Goal: Information Seeking & Learning: Learn about a topic

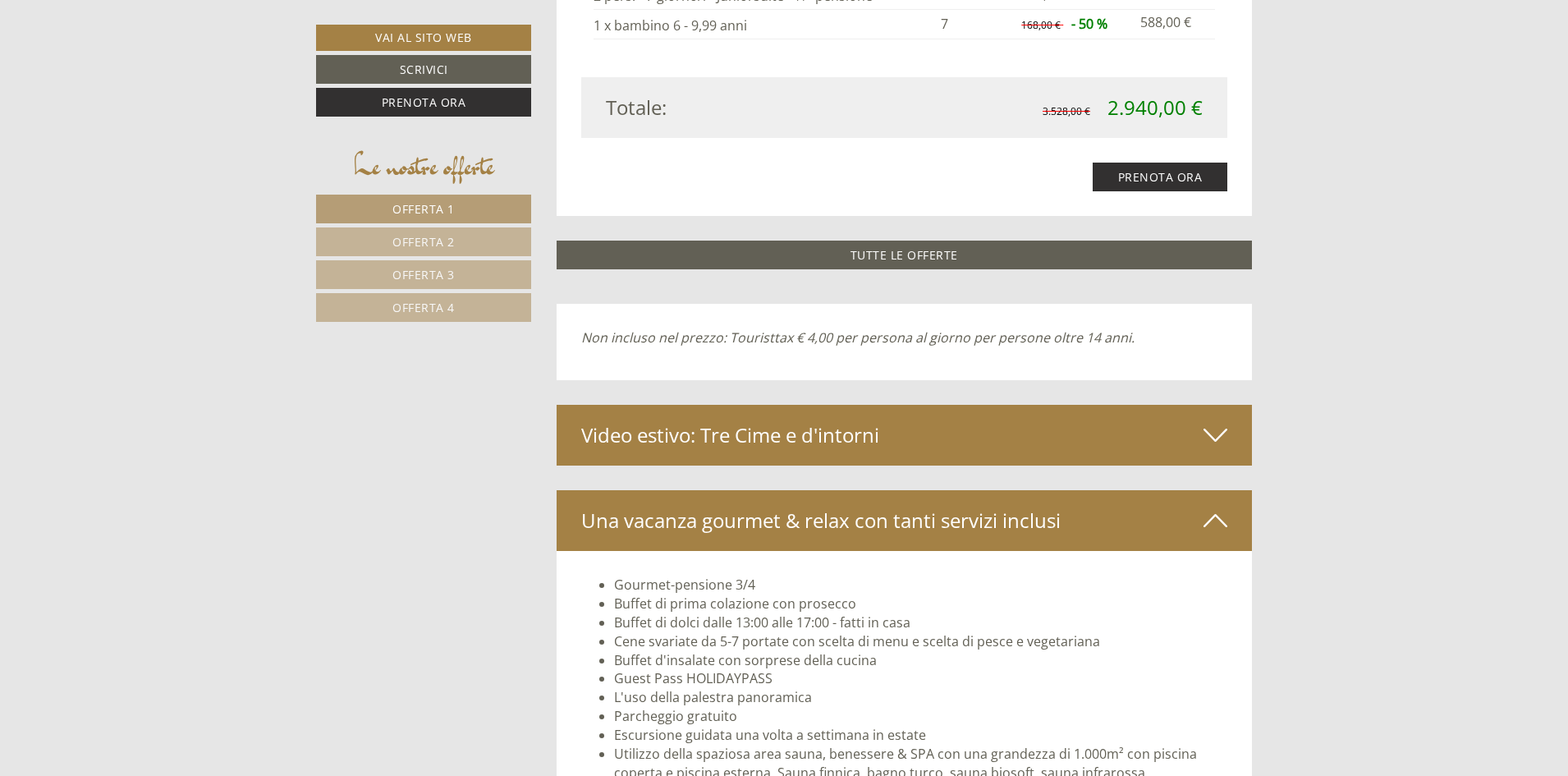
scroll to position [4761, 0]
click at [861, 438] on div "Video estivo: Tre Cime e d'intorni" at bounding box center [904, 435] width 696 height 61
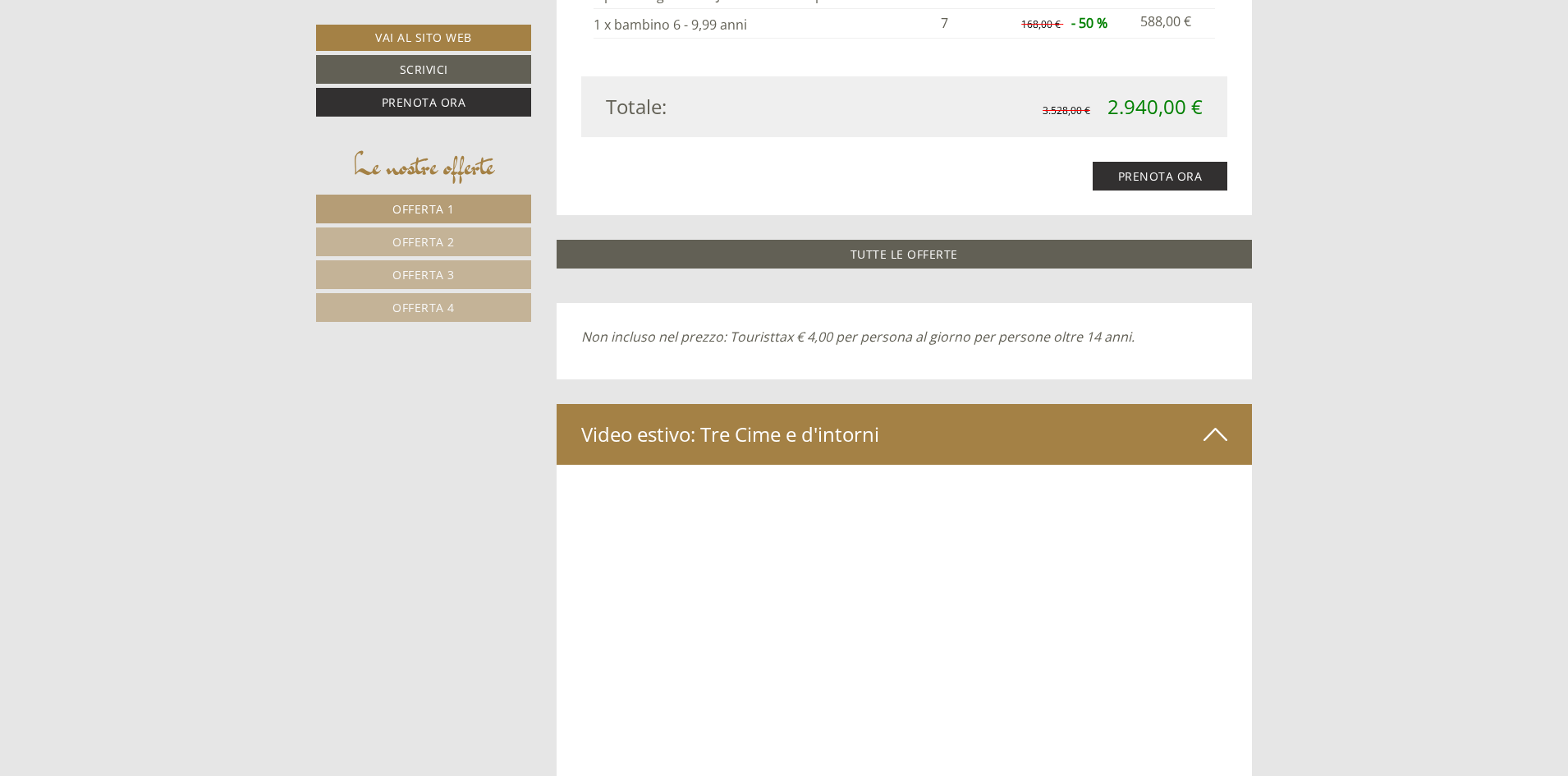
click at [865, 433] on div "Video estivo: Tre Cime e d'intorni" at bounding box center [904, 435] width 696 height 61
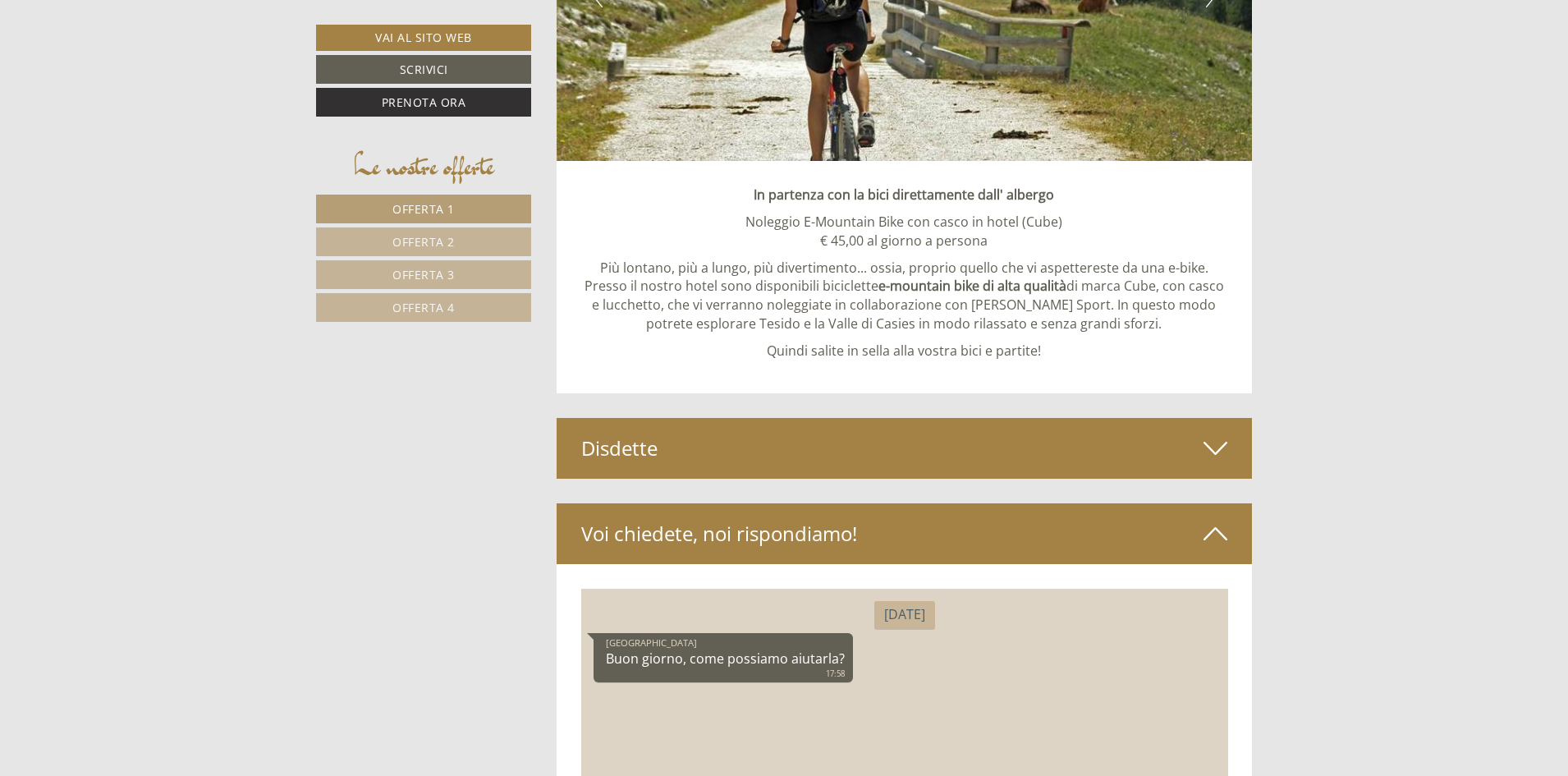
scroll to position [8700, 0]
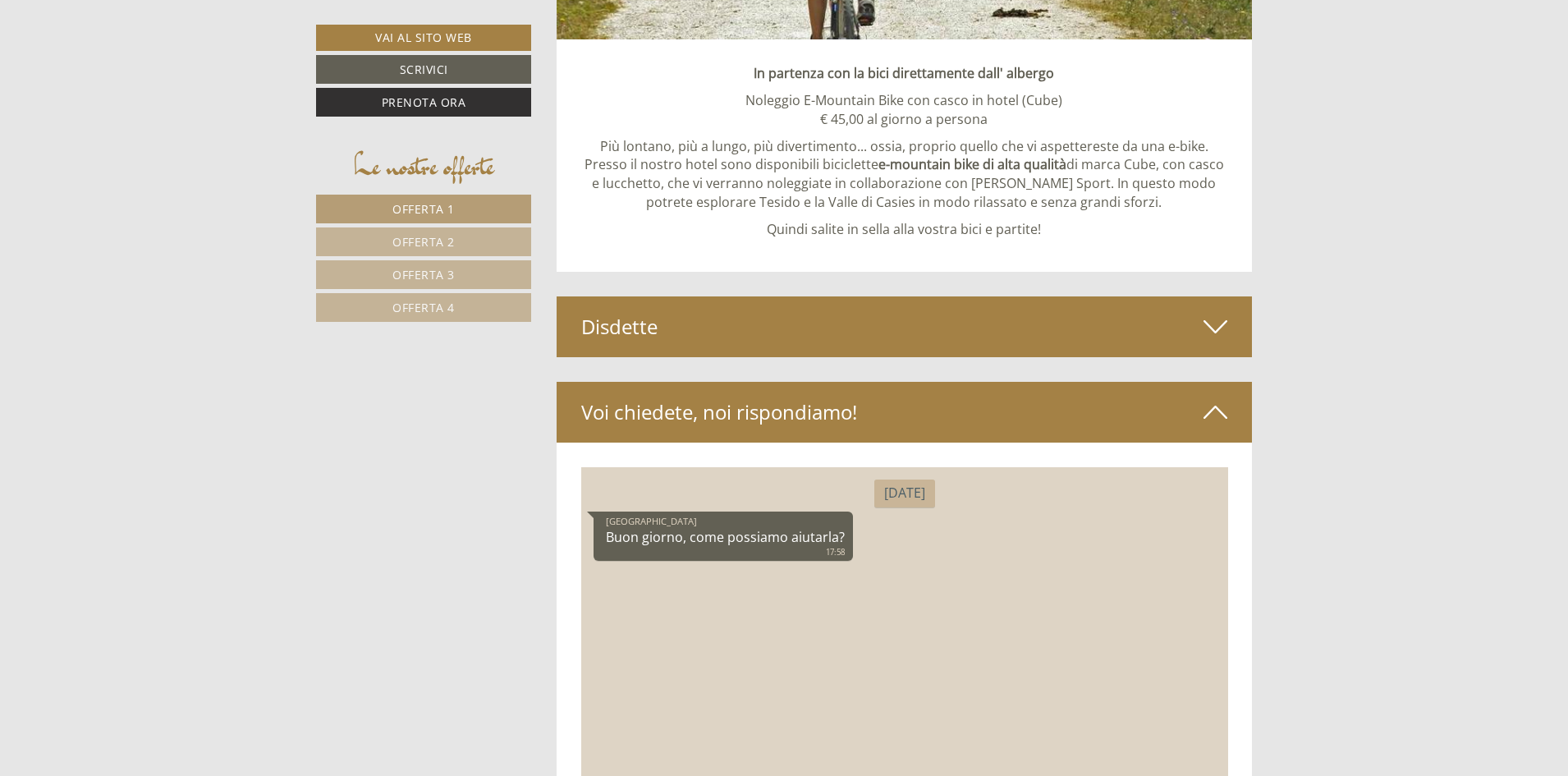
click at [1040, 328] on div "Disdette" at bounding box center [904, 327] width 696 height 61
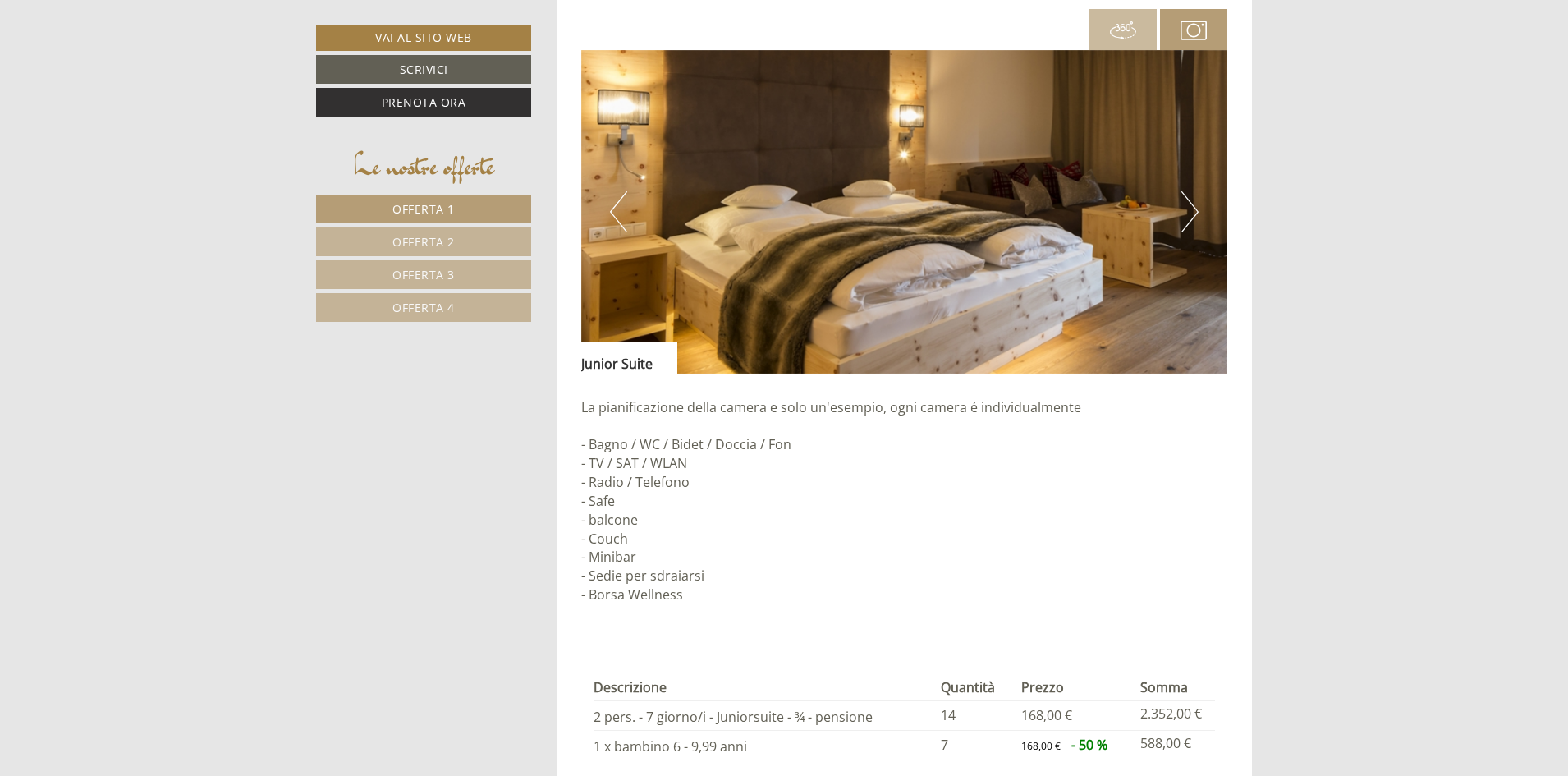
scroll to position [4022, 0]
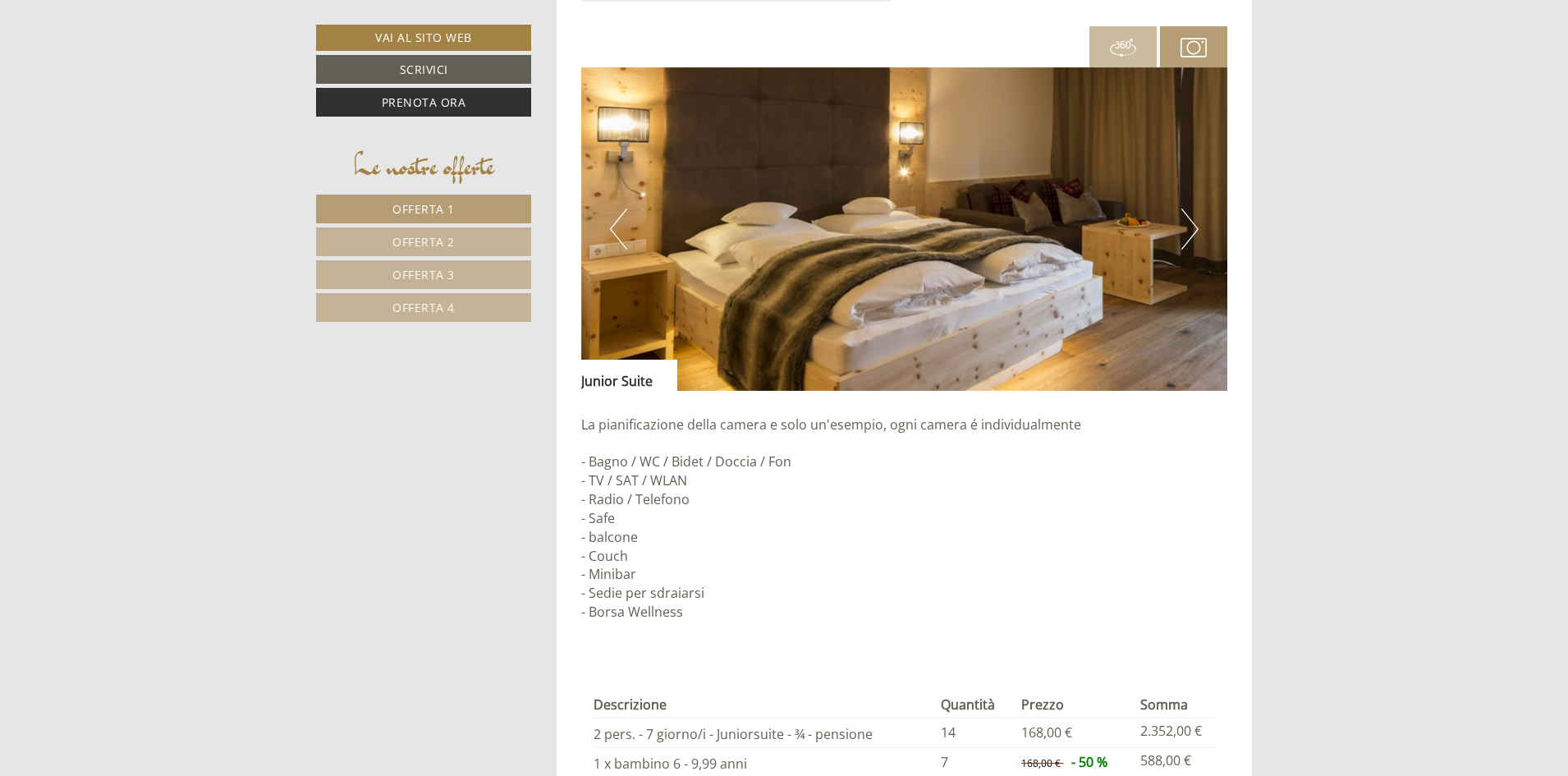
click at [1183, 246] on button "Next" at bounding box center [1189, 229] width 17 height 41
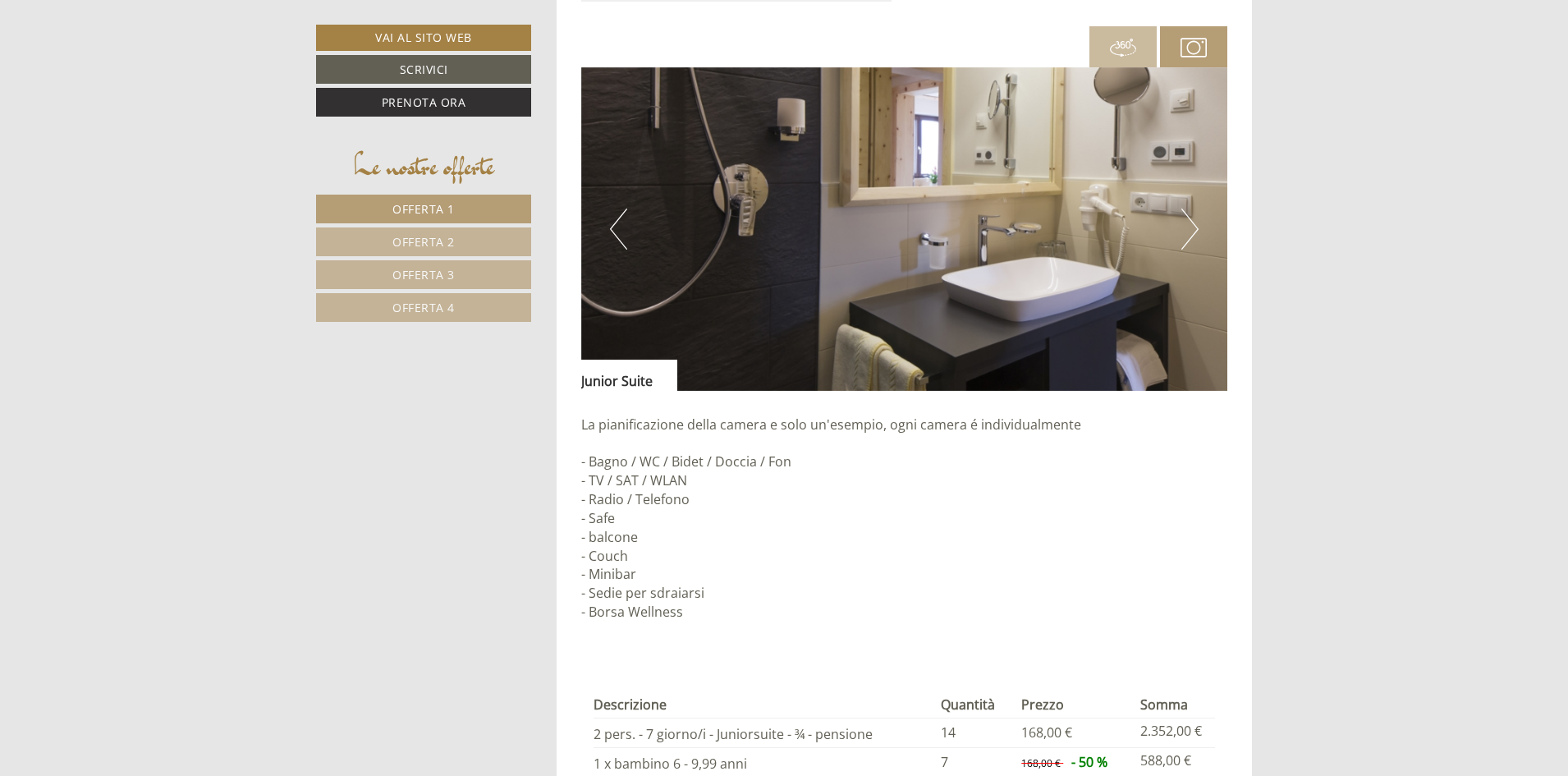
click at [1183, 246] on button "Next" at bounding box center [1189, 229] width 17 height 41
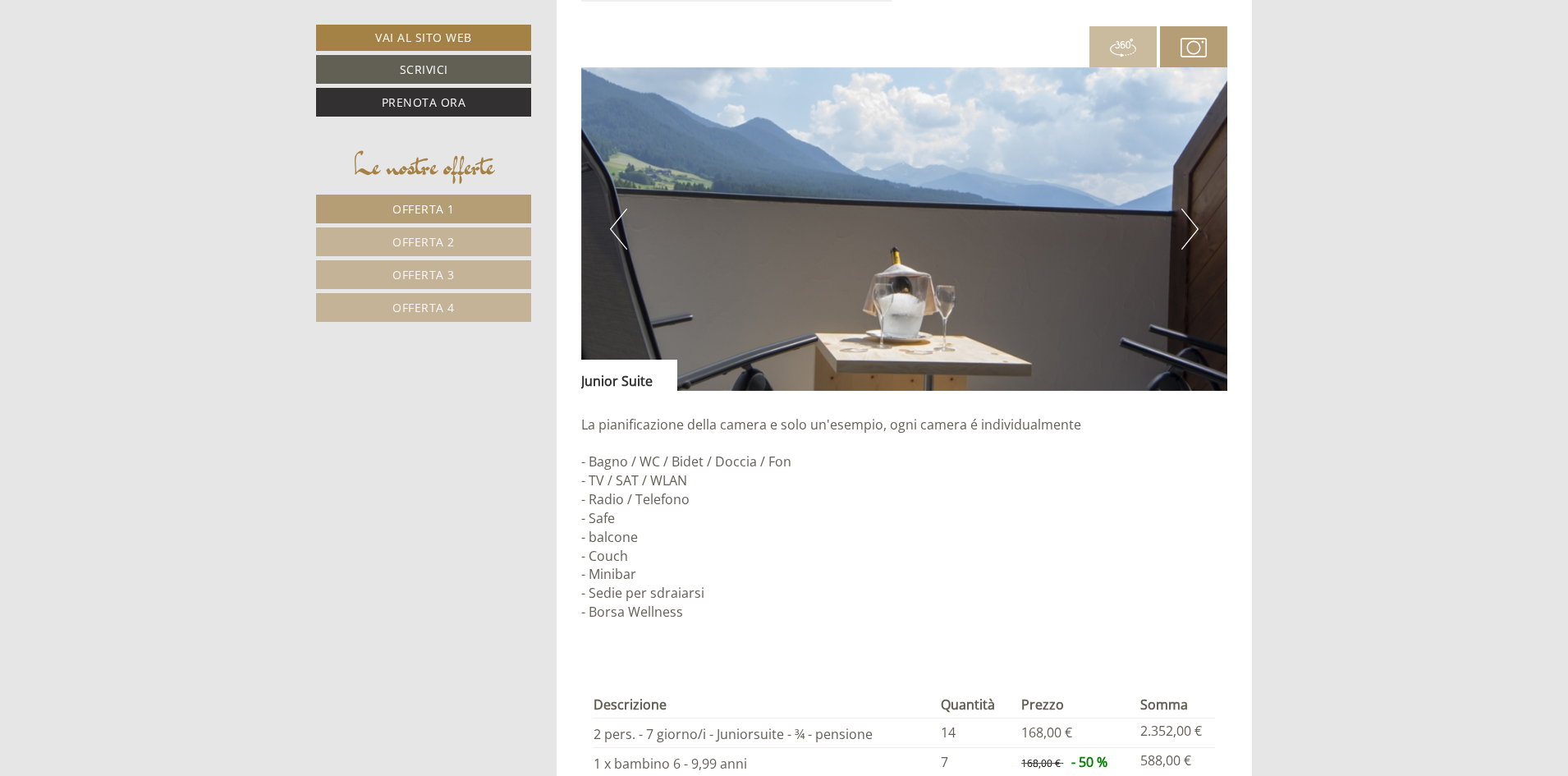
click at [1183, 246] on button "Next" at bounding box center [1189, 229] width 17 height 41
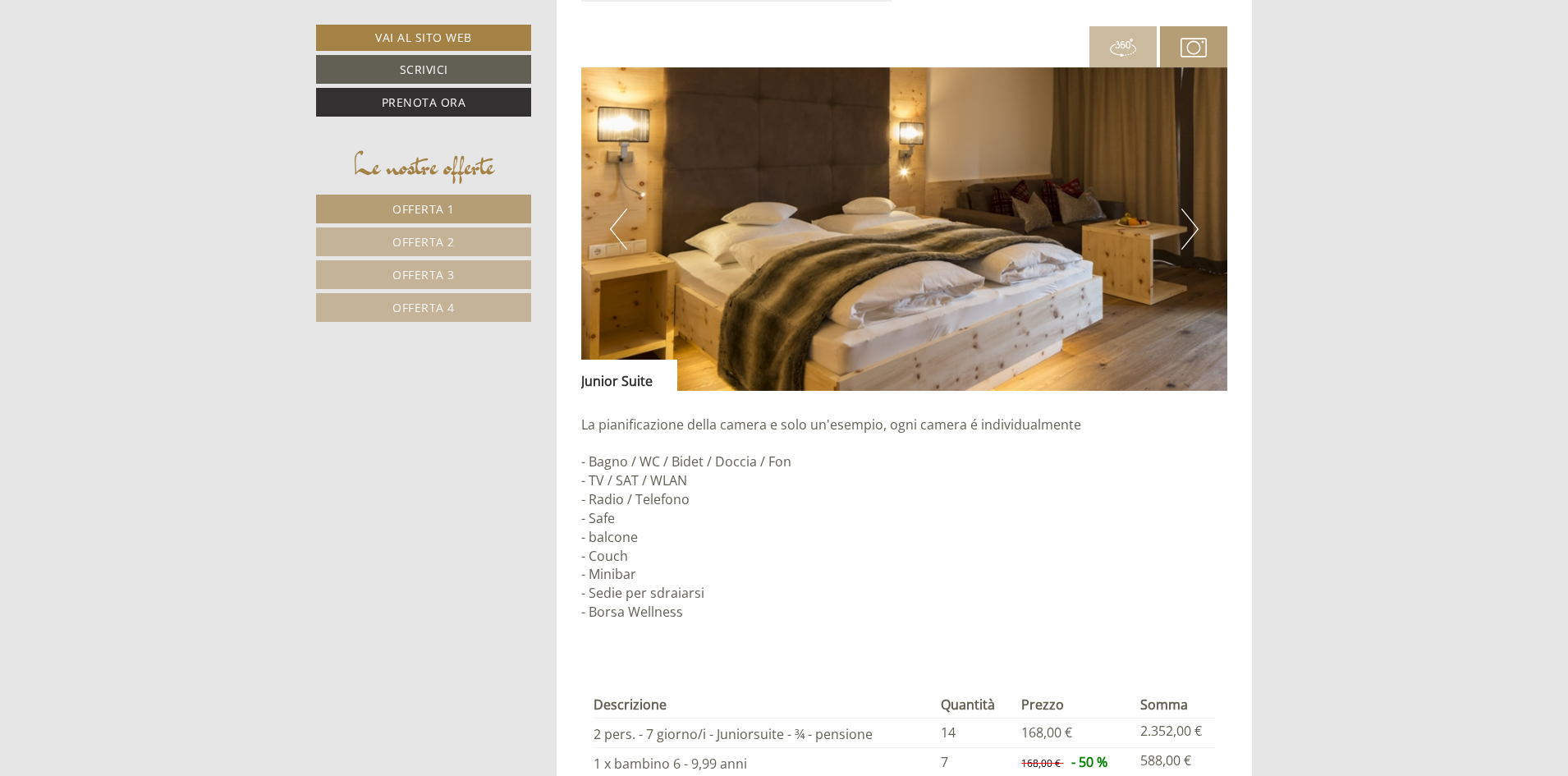
click at [1183, 246] on button "Next" at bounding box center [1189, 229] width 17 height 41
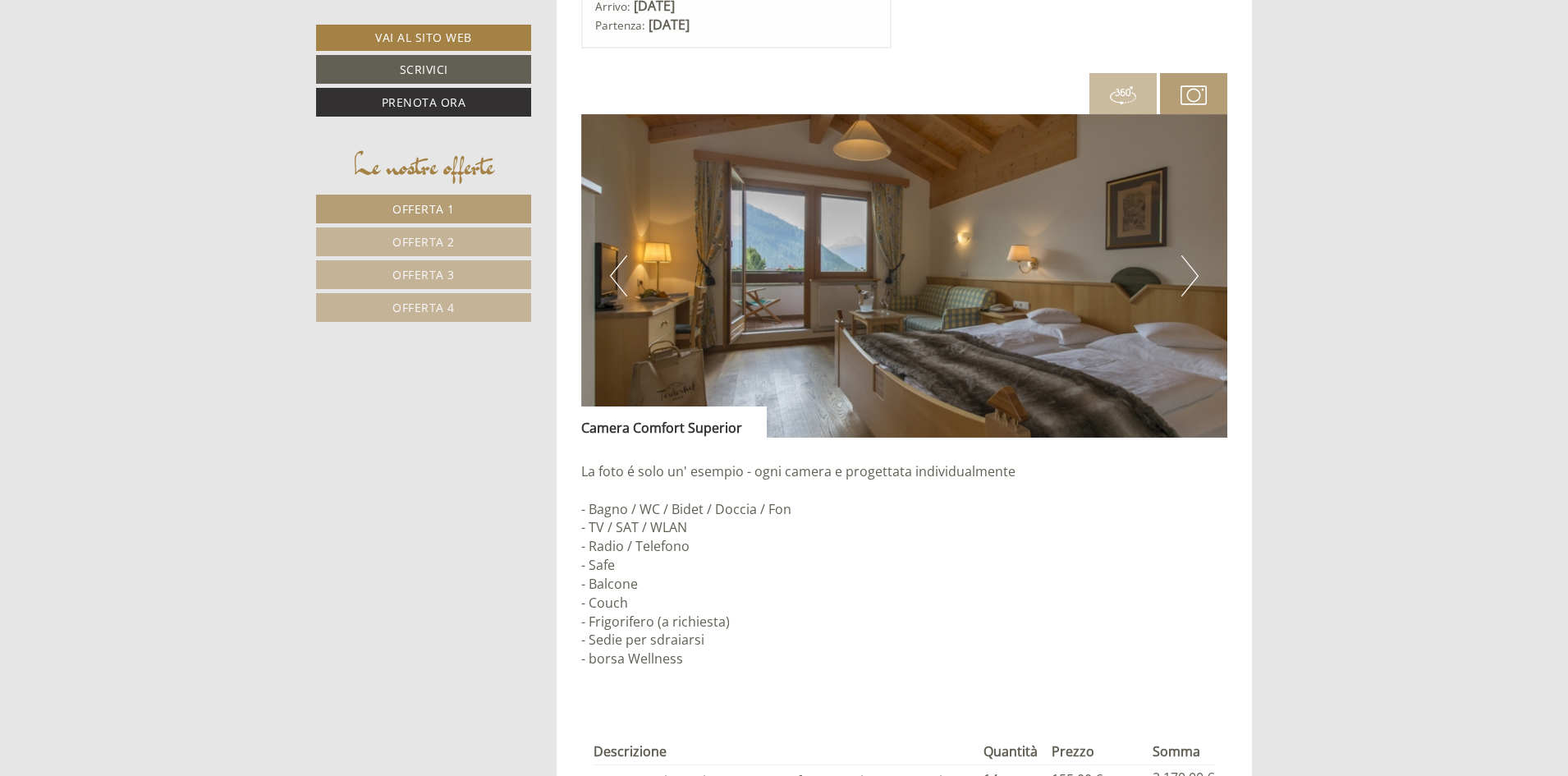
scroll to position [2626, 0]
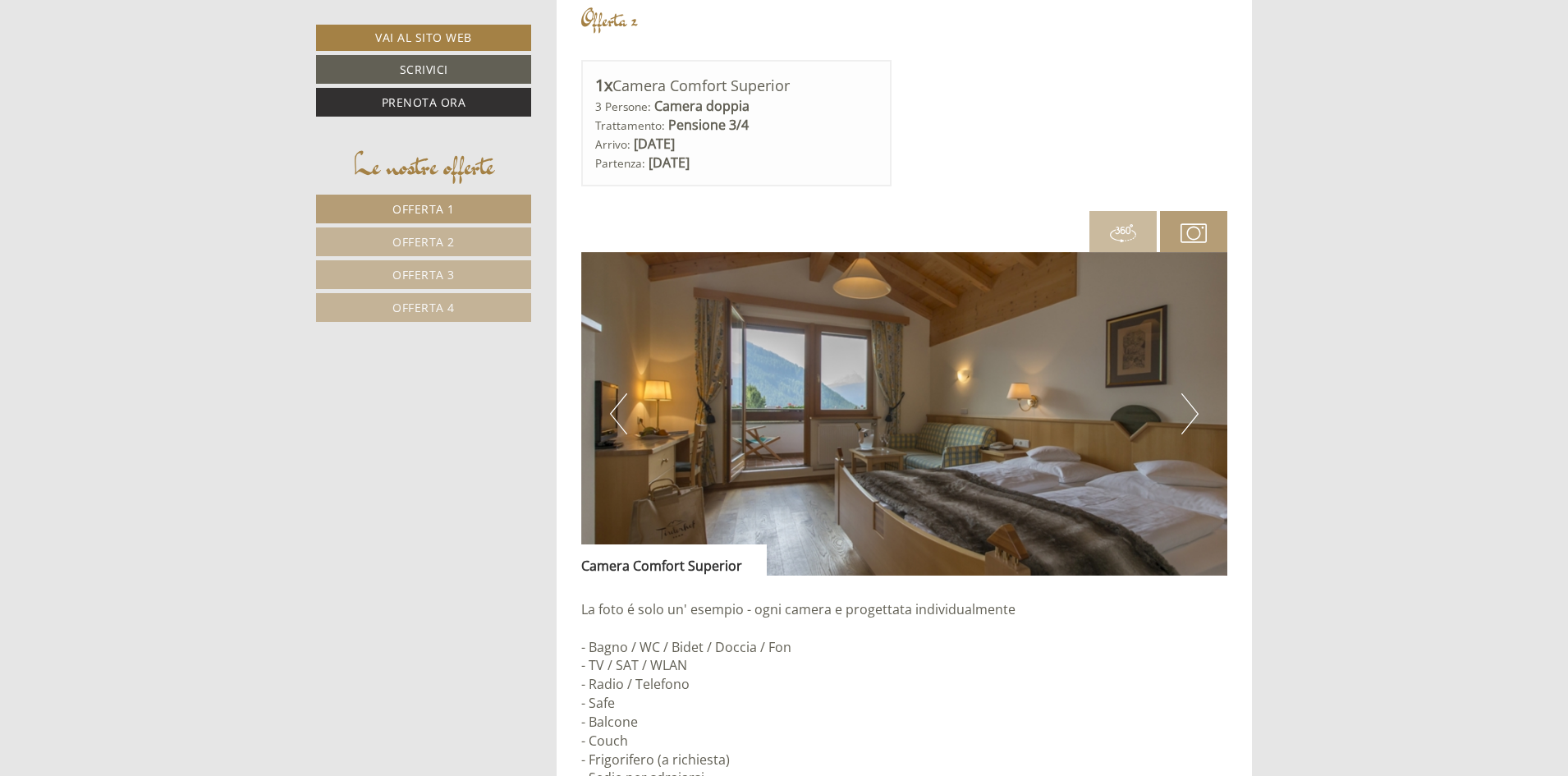
click at [1192, 409] on button "Next" at bounding box center [1189, 414] width 17 height 41
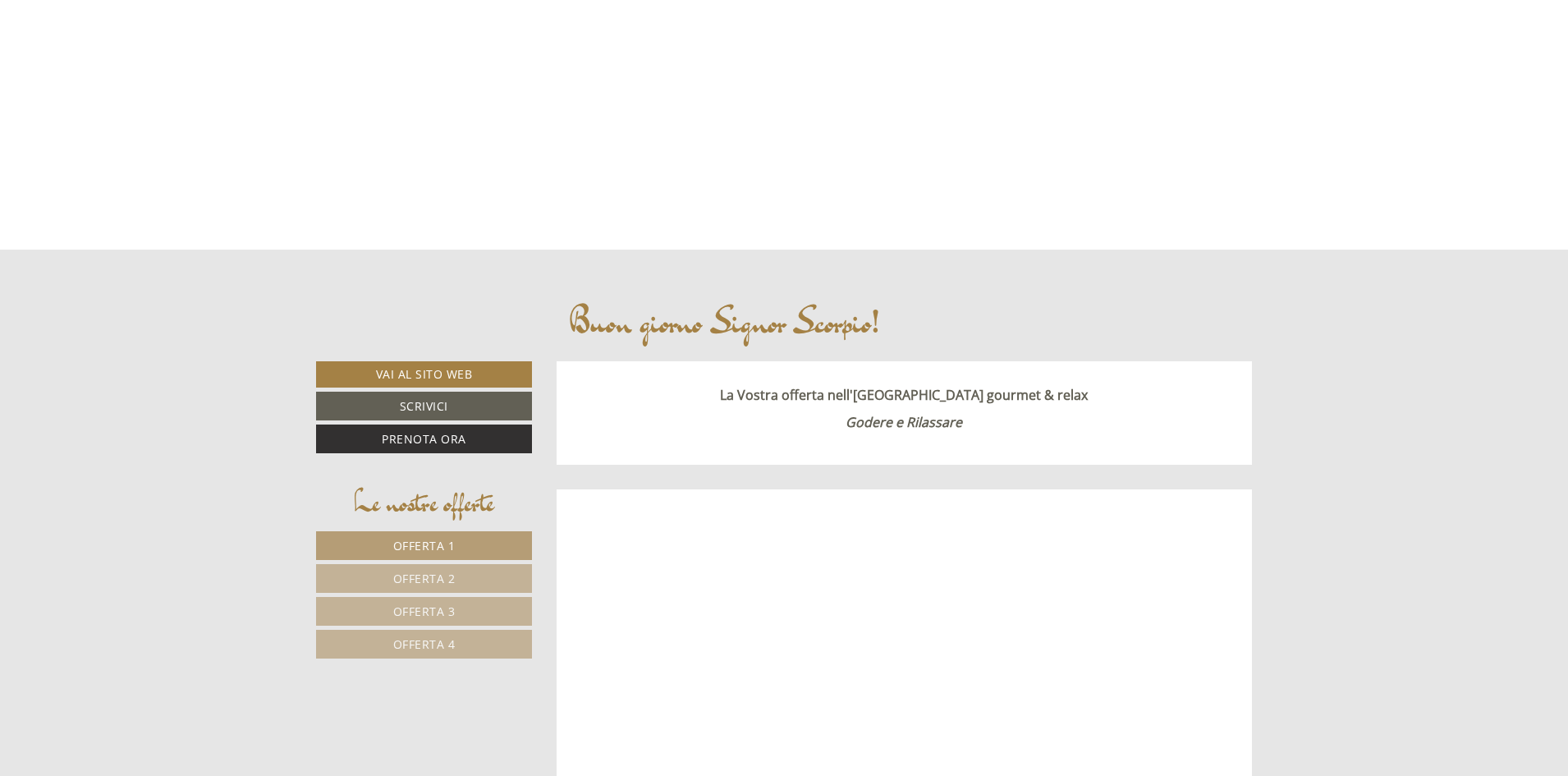
scroll to position [657, 0]
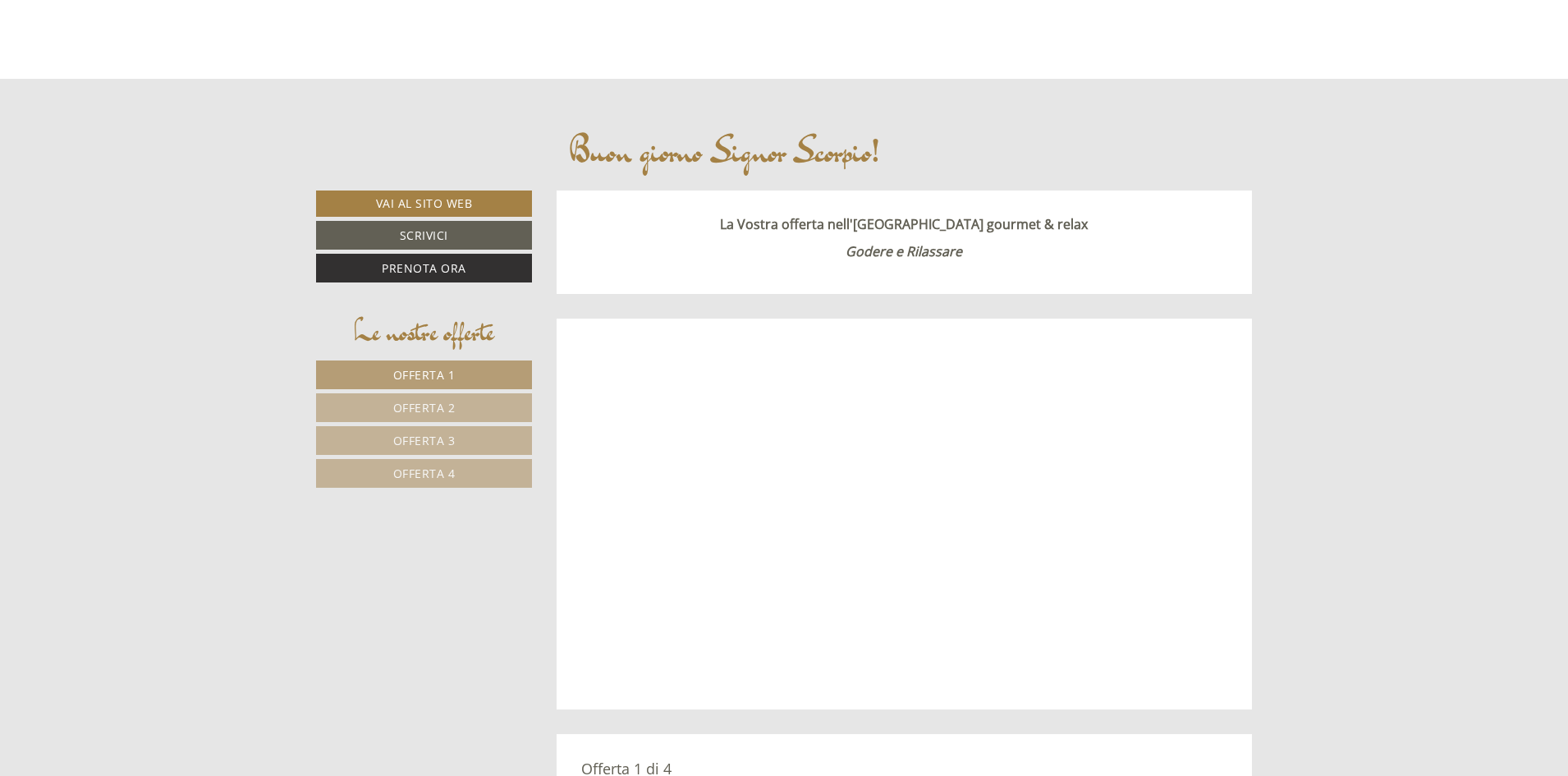
click at [424, 373] on span "Offerta 1" at bounding box center [425, 374] width 63 height 15
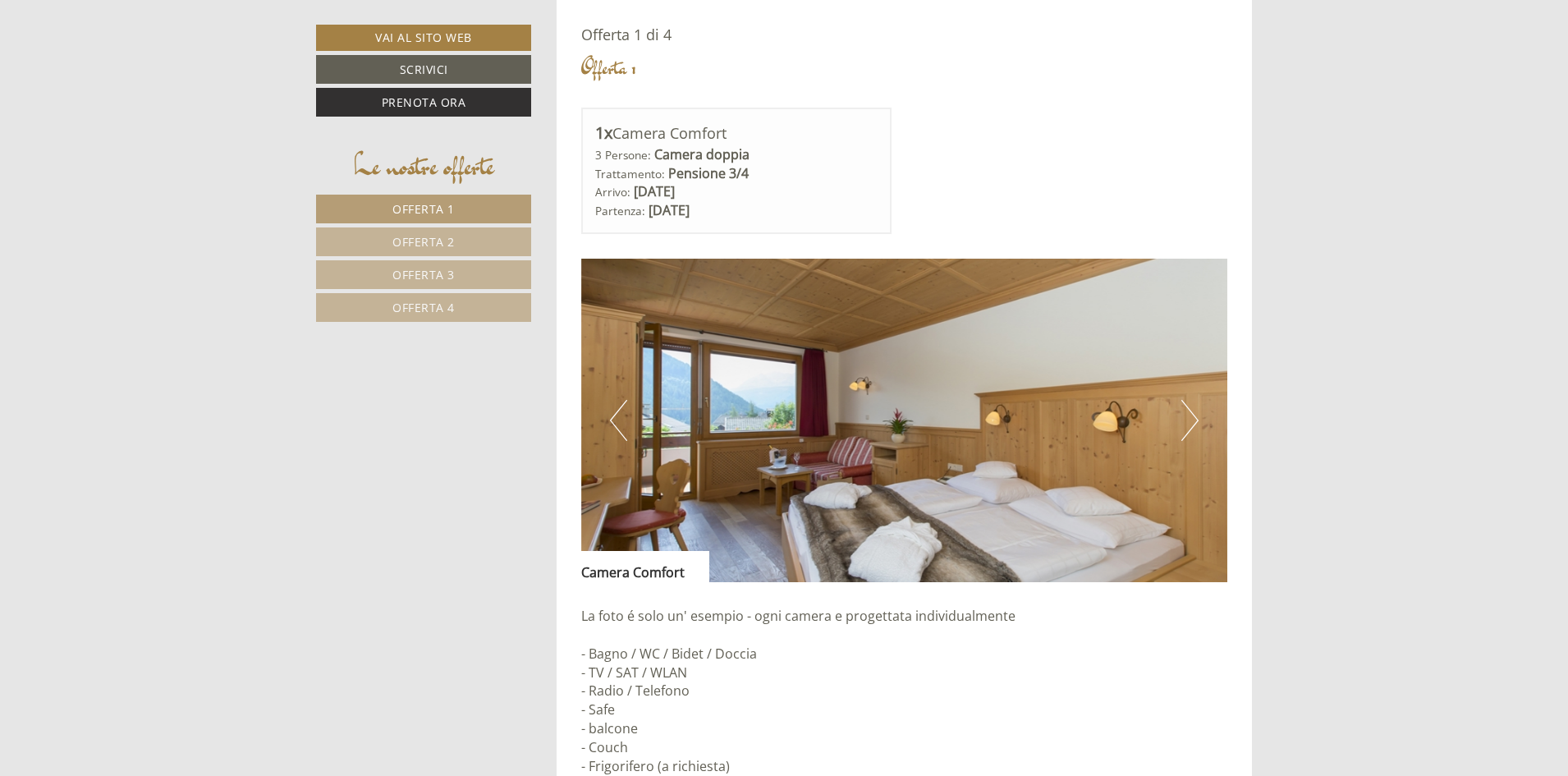
click at [426, 237] on span "Offerta 2" at bounding box center [424, 241] width 63 height 15
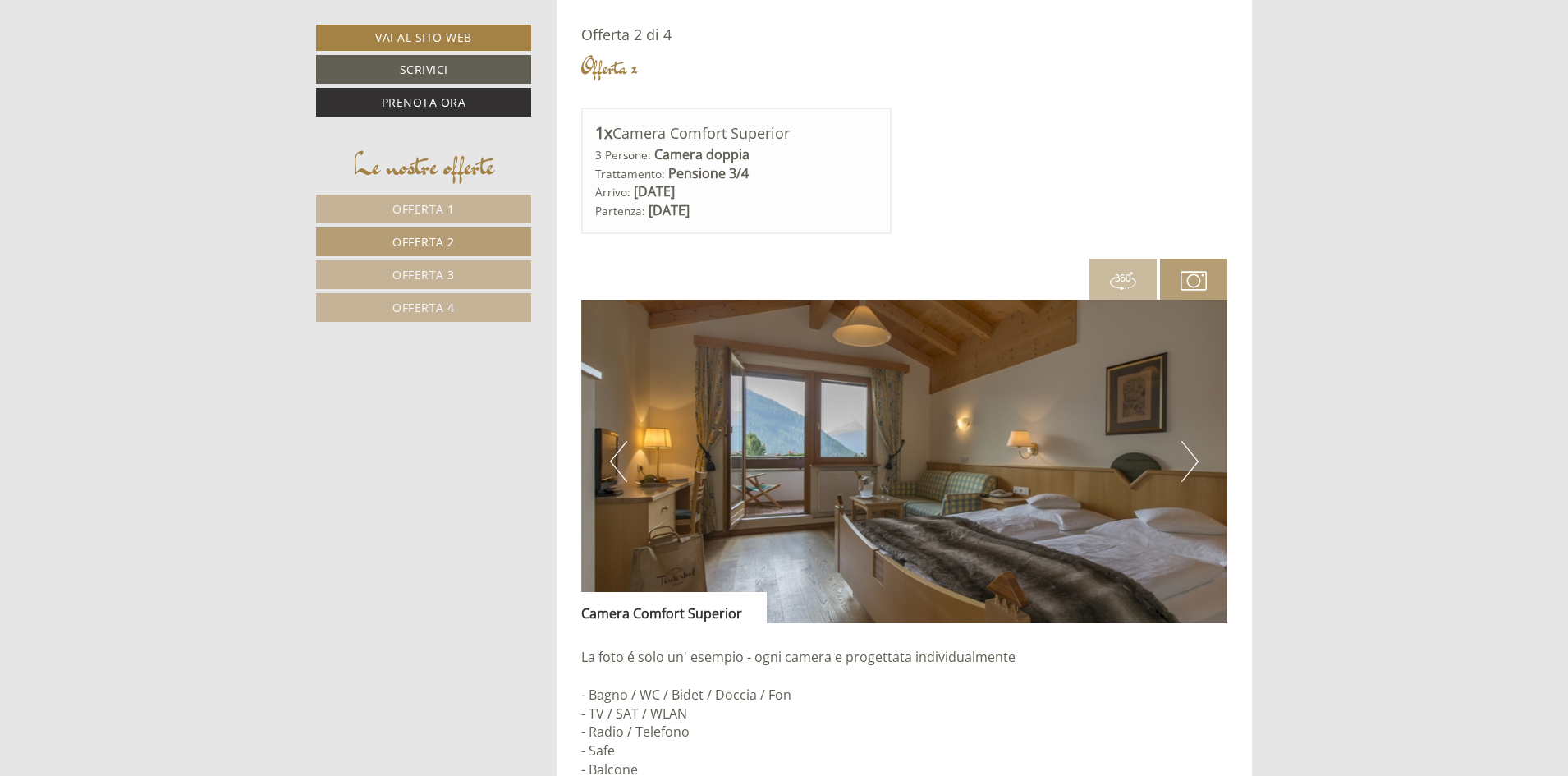
click at [428, 271] on span "Offerta 3" at bounding box center [424, 274] width 63 height 15
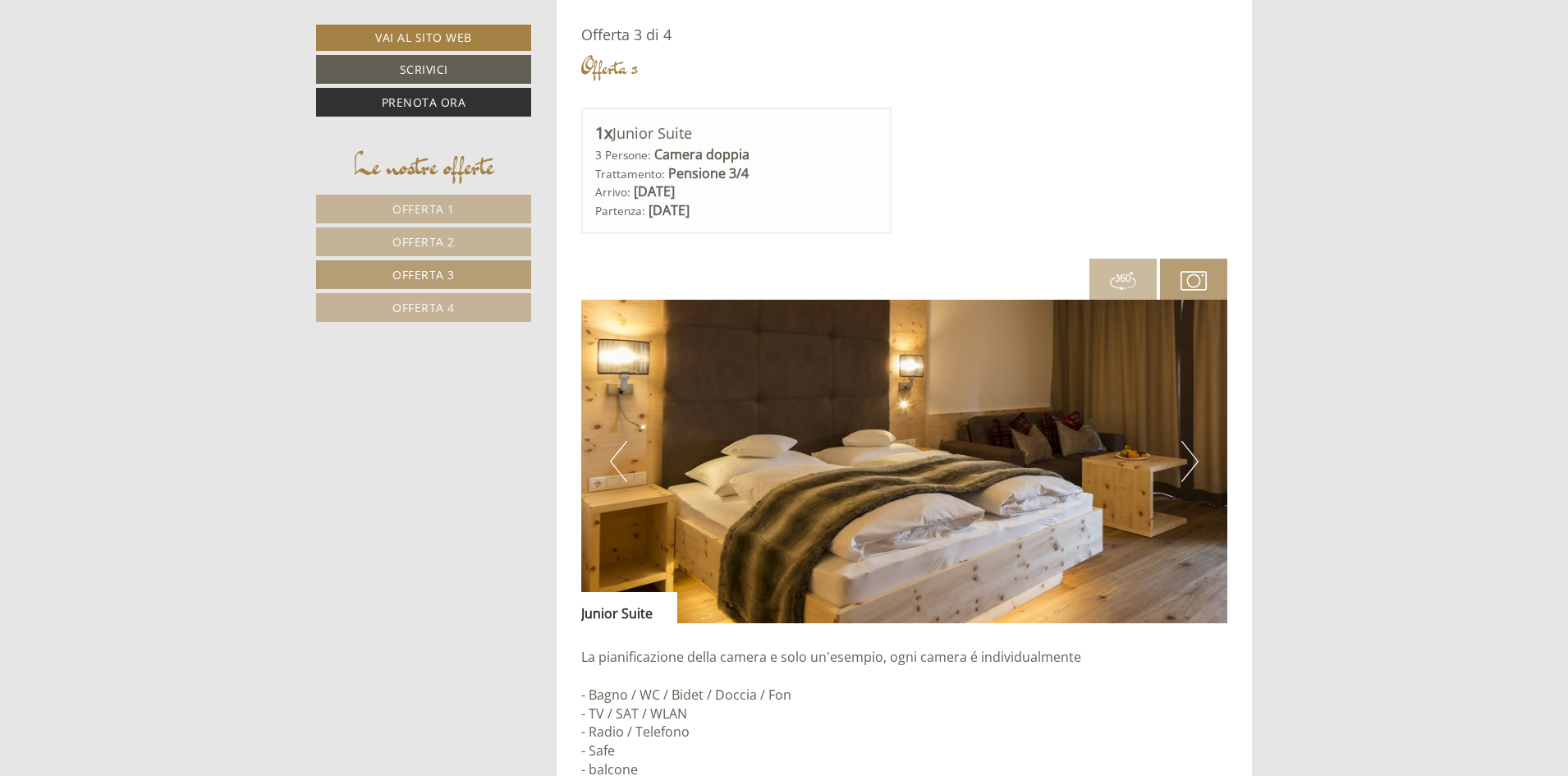
click at [433, 300] on span "Offerta 4" at bounding box center [424, 306] width 63 height 15
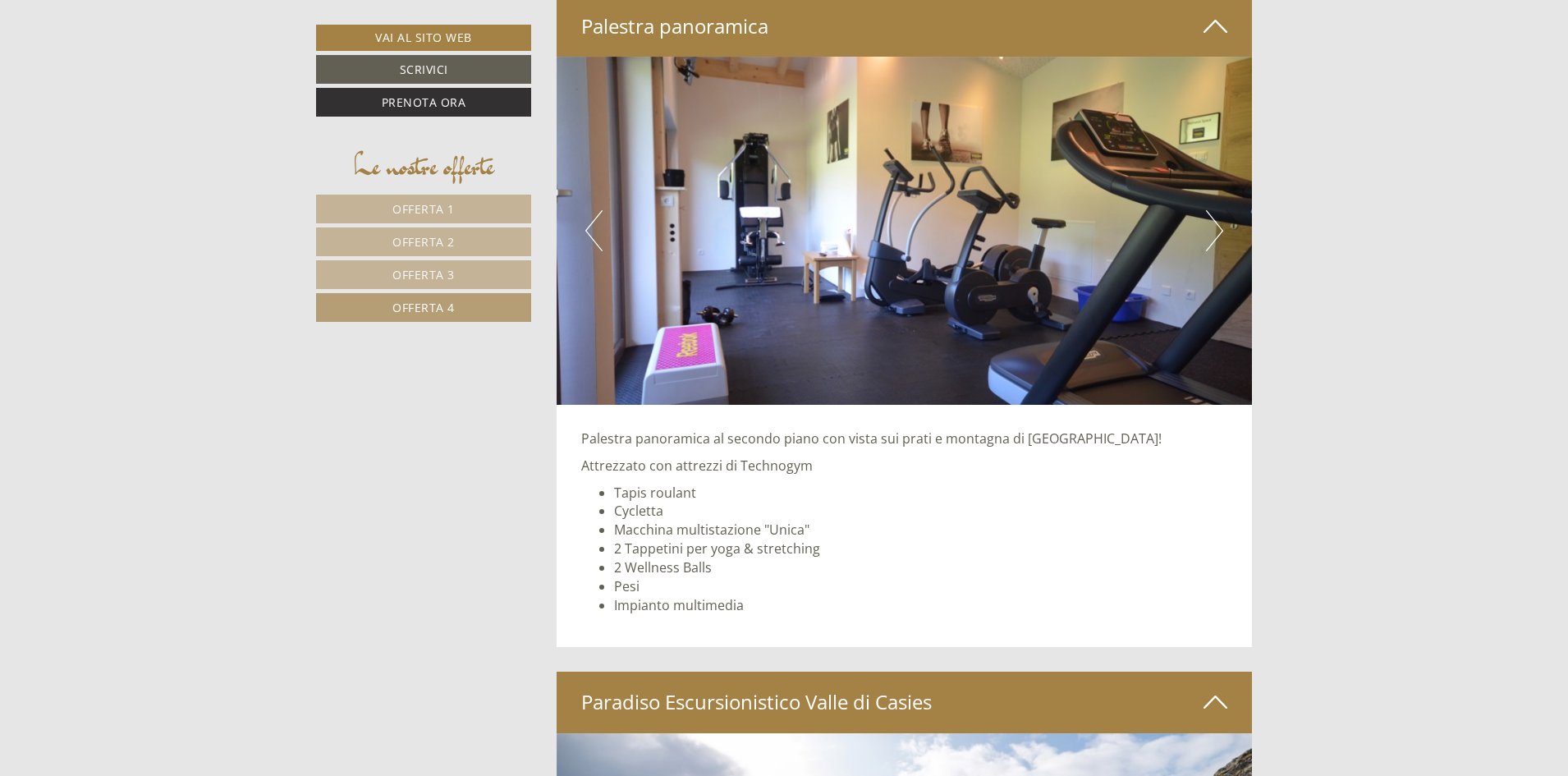
scroll to position [4591, 0]
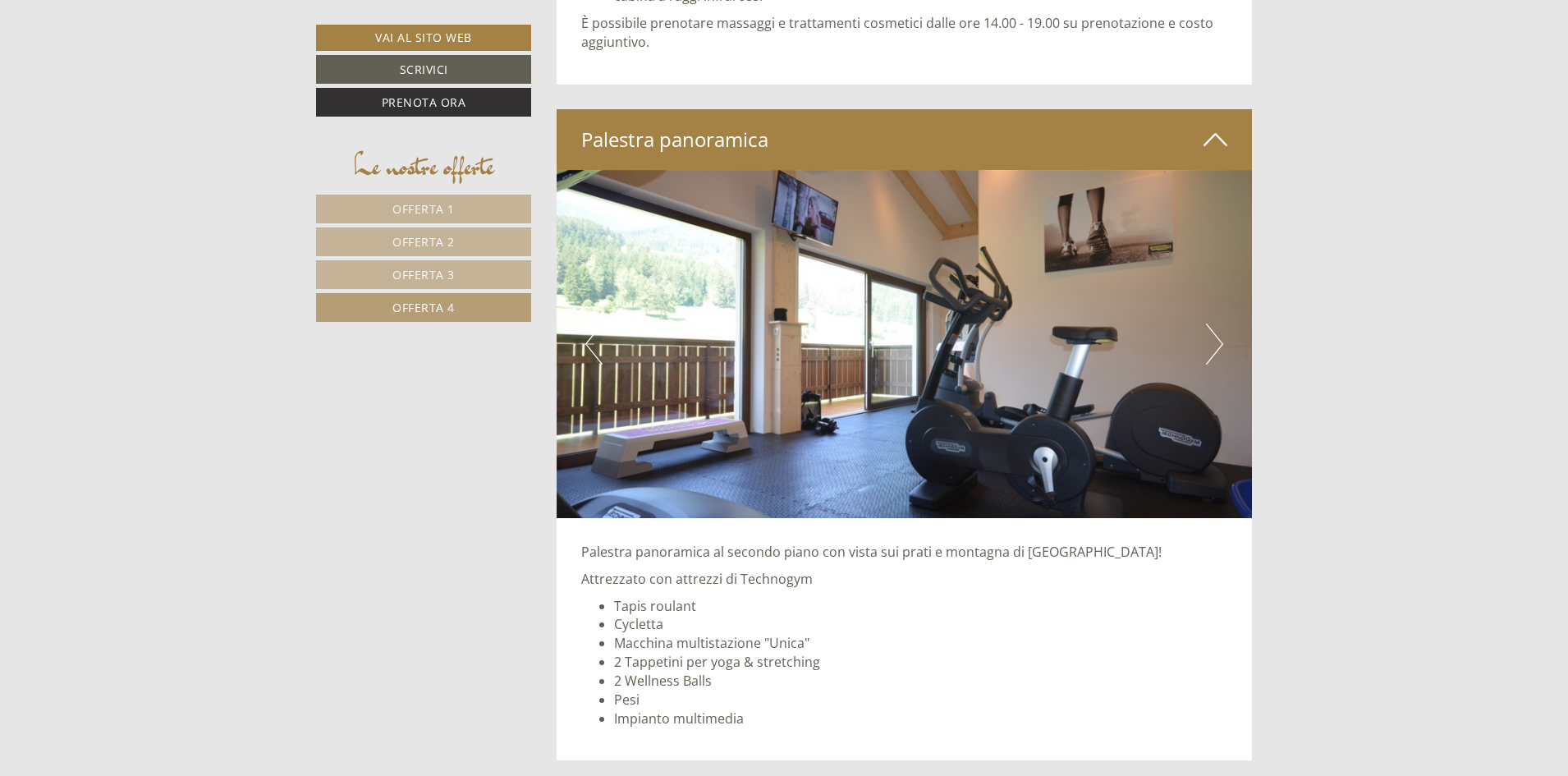
click at [454, 211] on span "Offerta 1" at bounding box center [424, 208] width 63 height 15
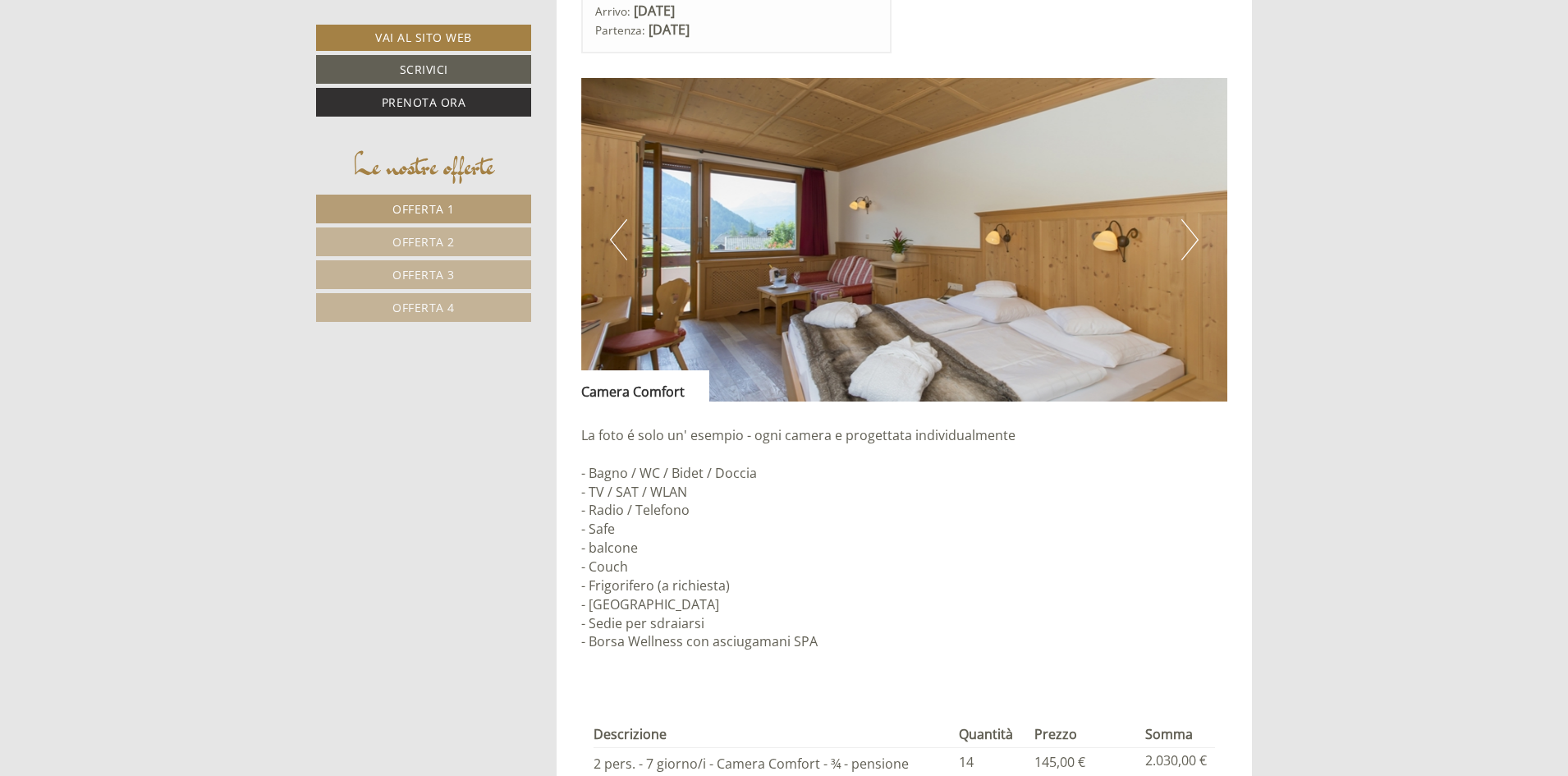
scroll to position [1555, 0]
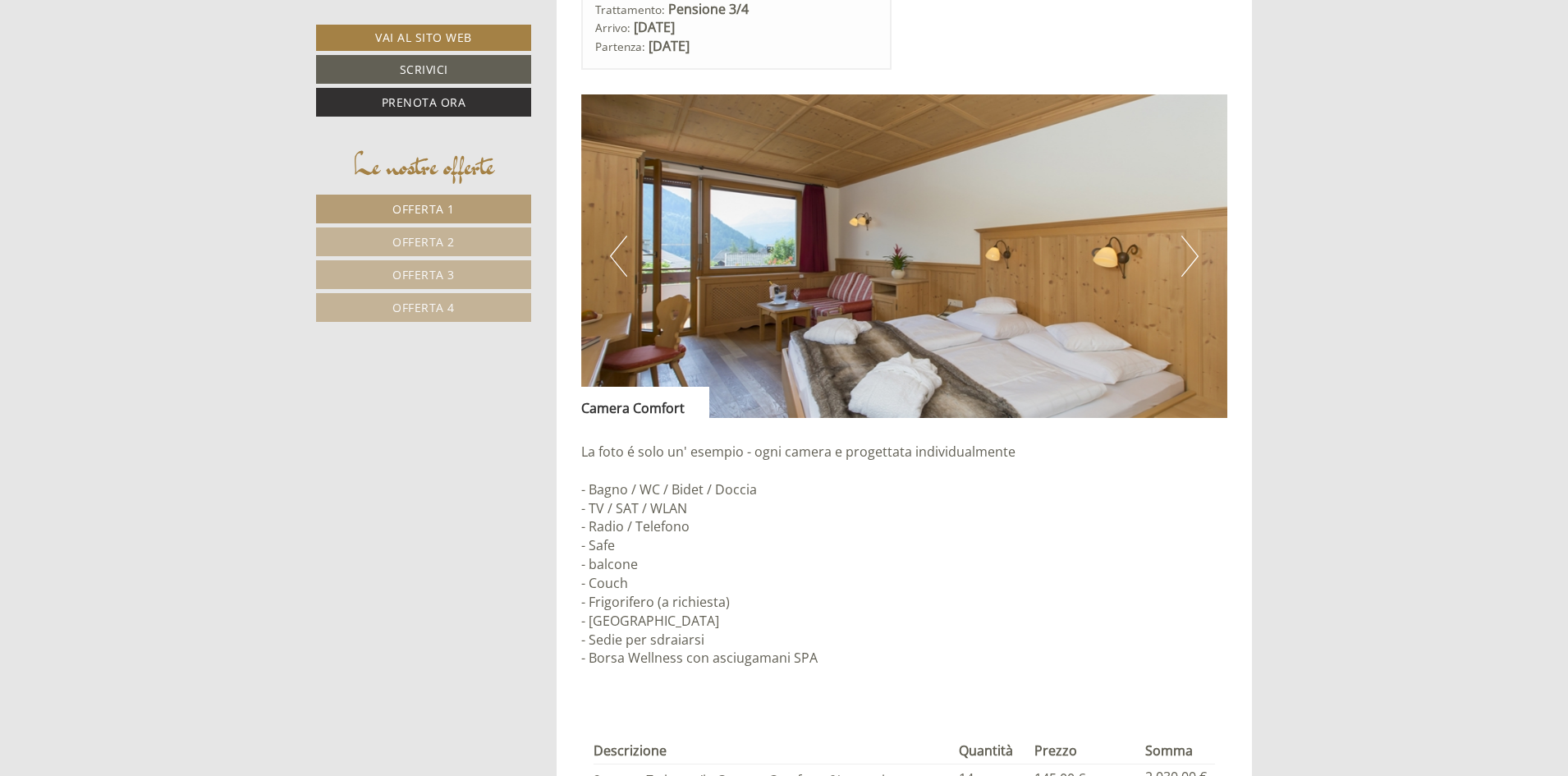
click at [1189, 260] on button "Next" at bounding box center [1189, 256] width 17 height 41
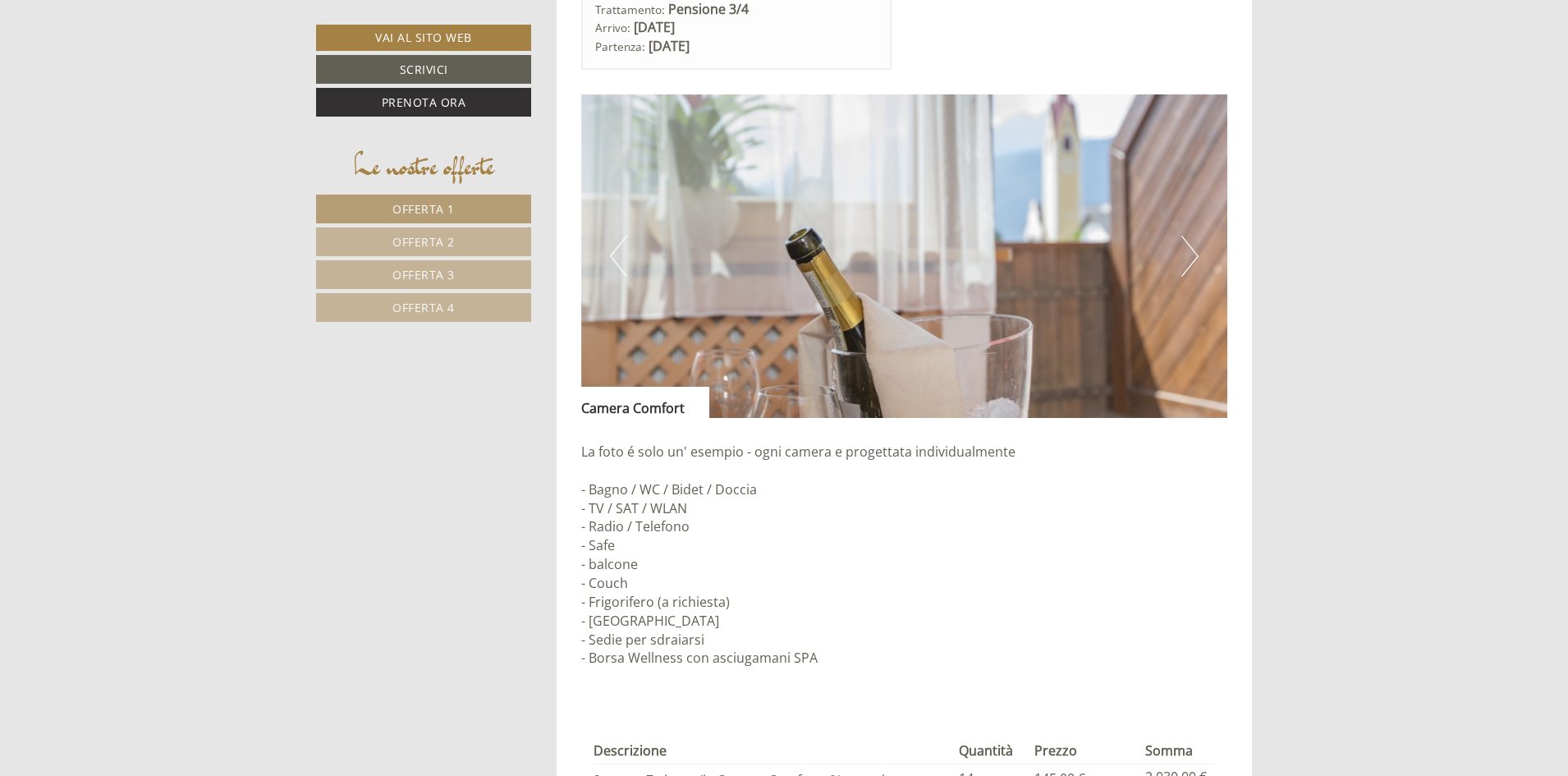
click at [1189, 260] on button "Next" at bounding box center [1189, 256] width 17 height 41
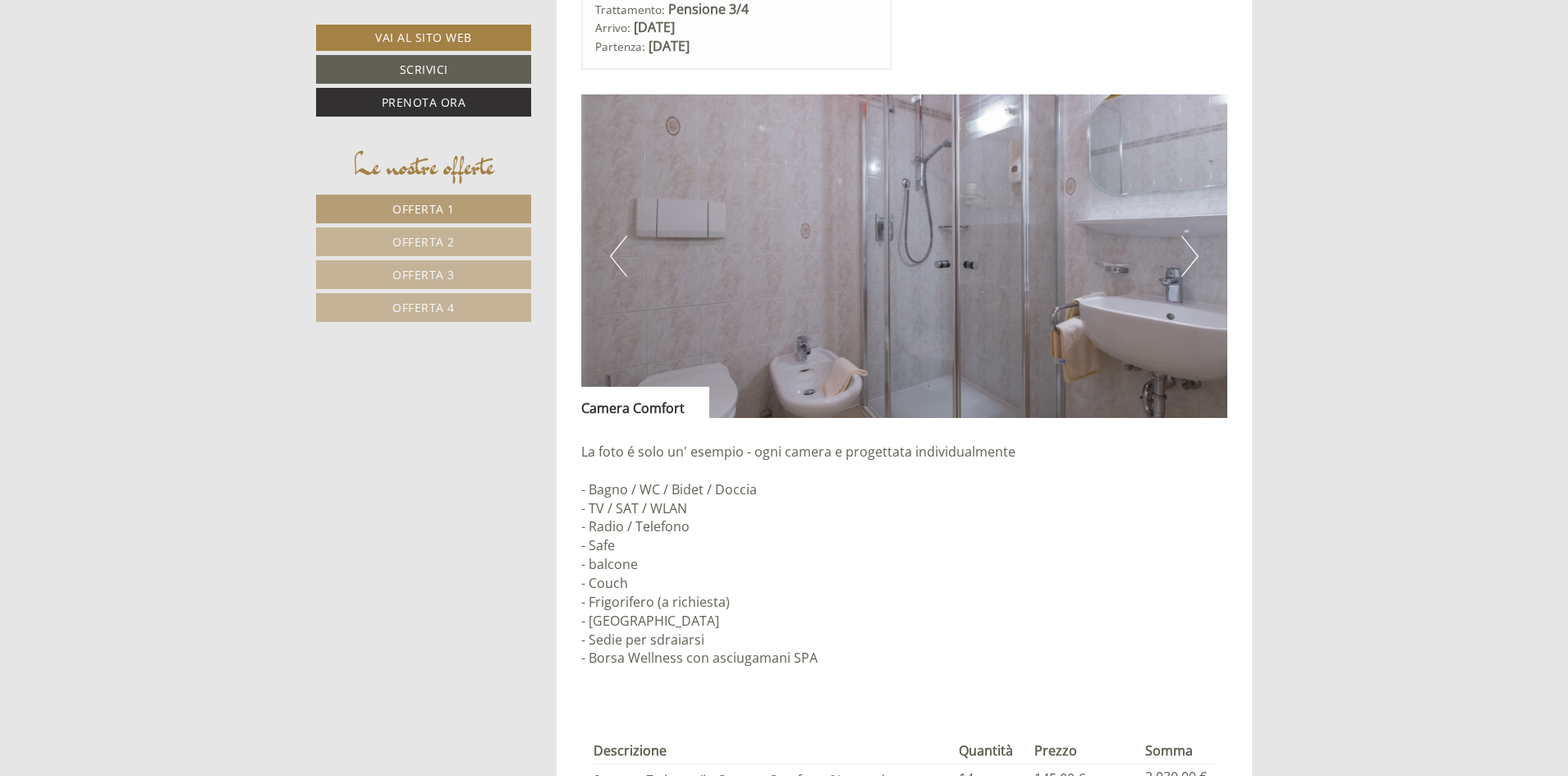
click at [1189, 260] on button "Next" at bounding box center [1189, 256] width 17 height 41
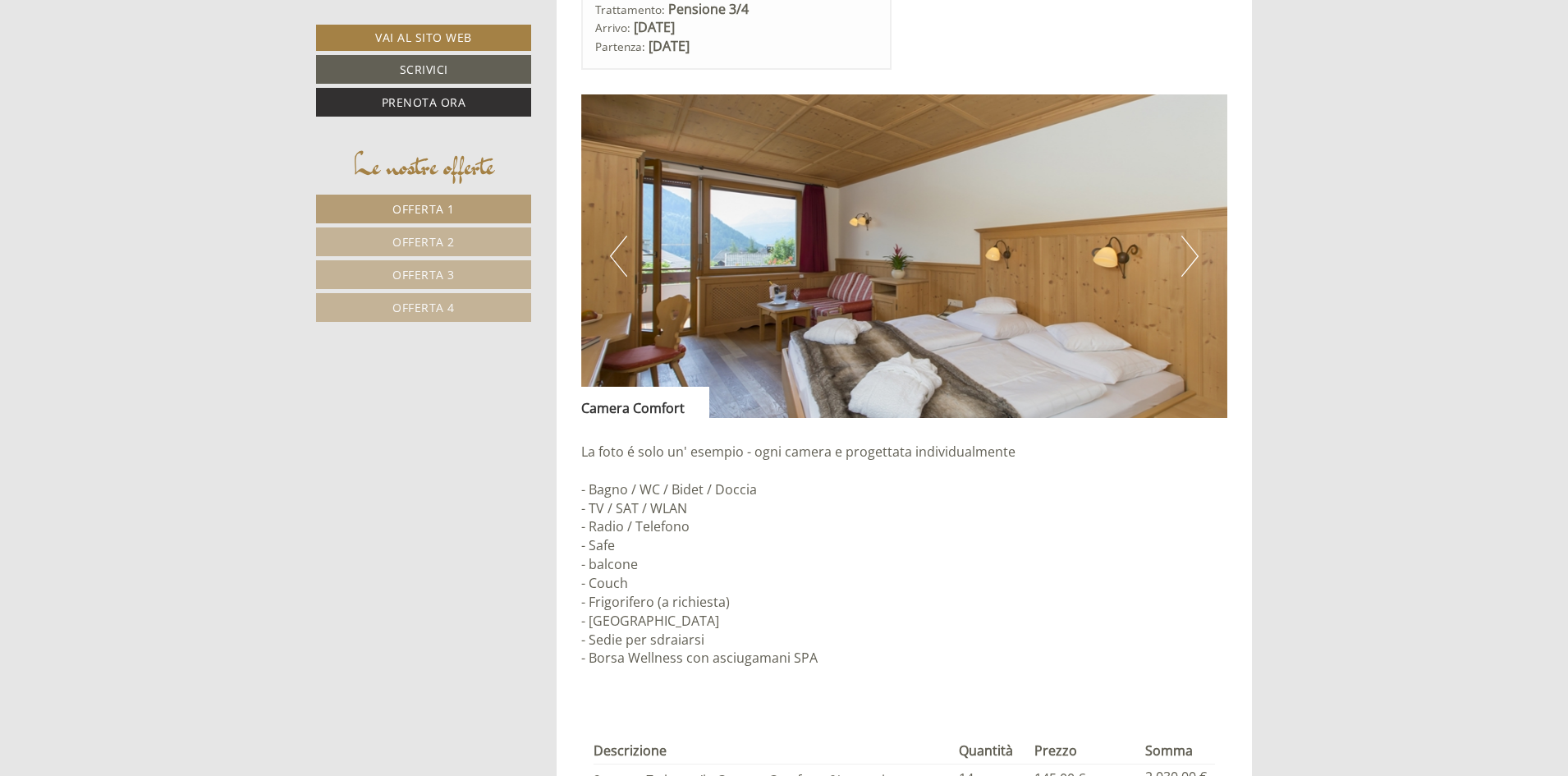
click at [1189, 260] on button "Next" at bounding box center [1189, 256] width 17 height 41
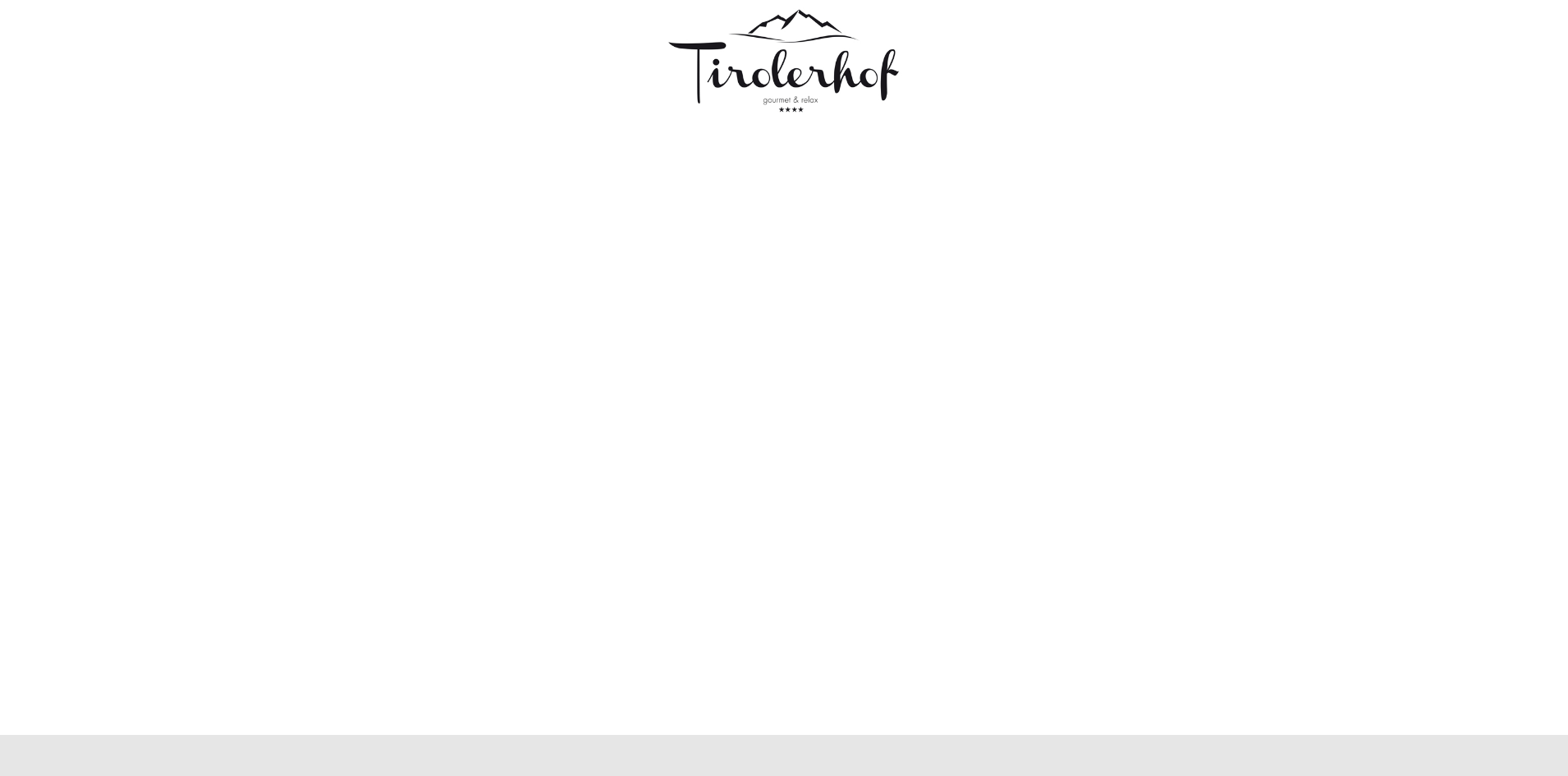
scroll to position [0, 0]
